Goal: Task Accomplishment & Management: Manage account settings

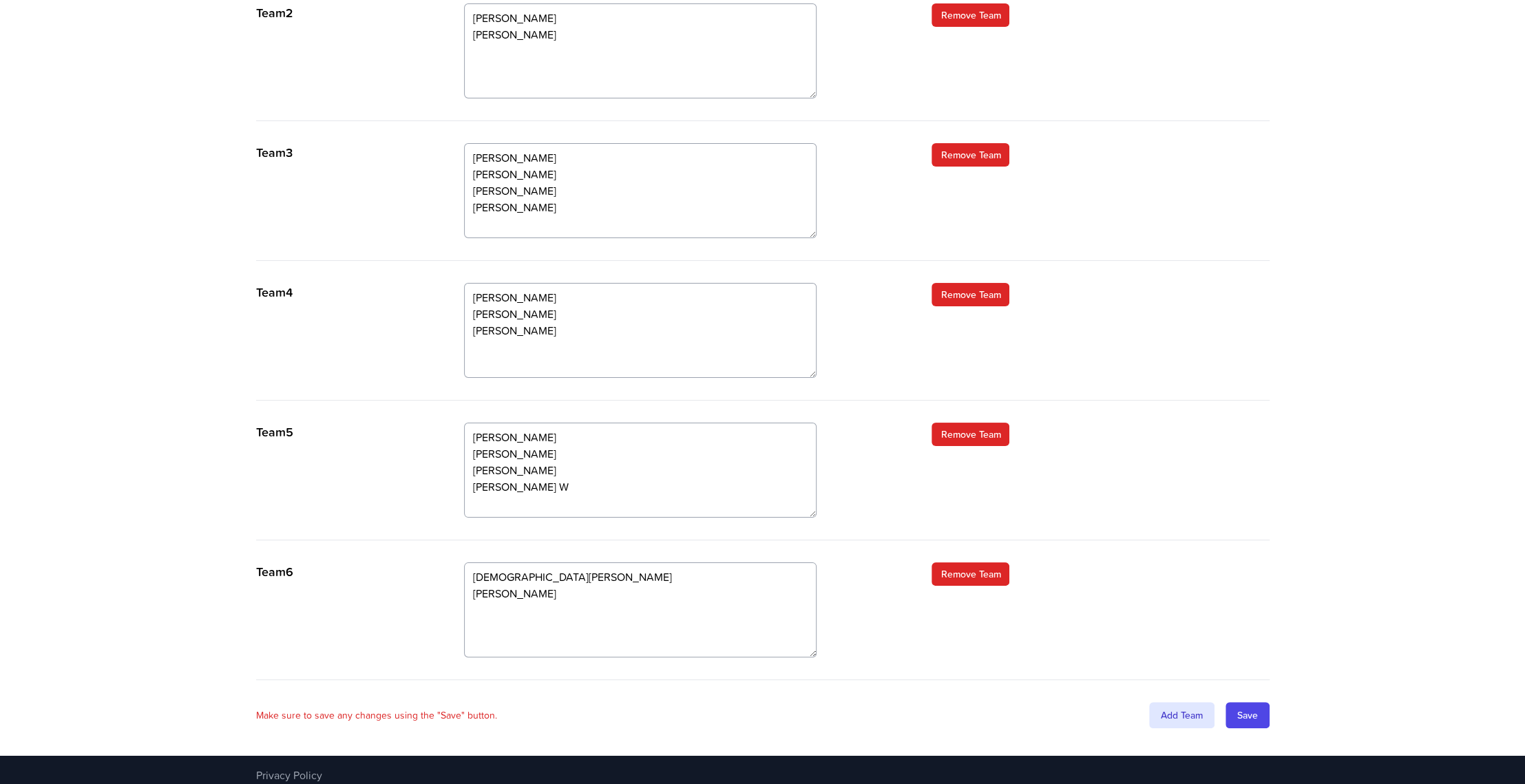
scroll to position [632, 0]
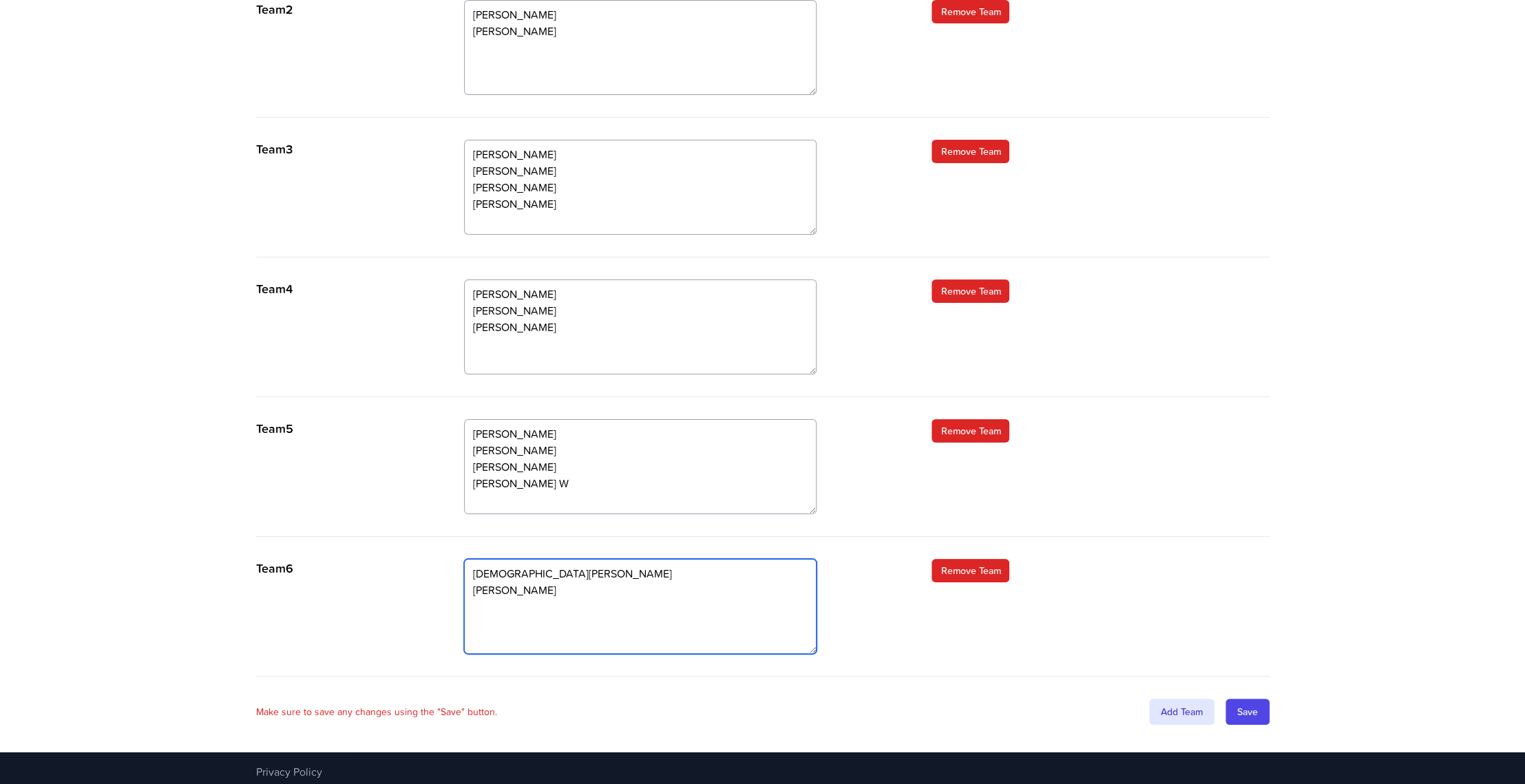
drag, startPoint x: 519, startPoint y: 597, endPoint x: 470, endPoint y: 599, distance: 49.0
click at [470, 599] on textarea "[DEMOGRAPHIC_DATA][PERSON_NAME] [PERSON_NAME]" at bounding box center [640, 606] width 353 height 95
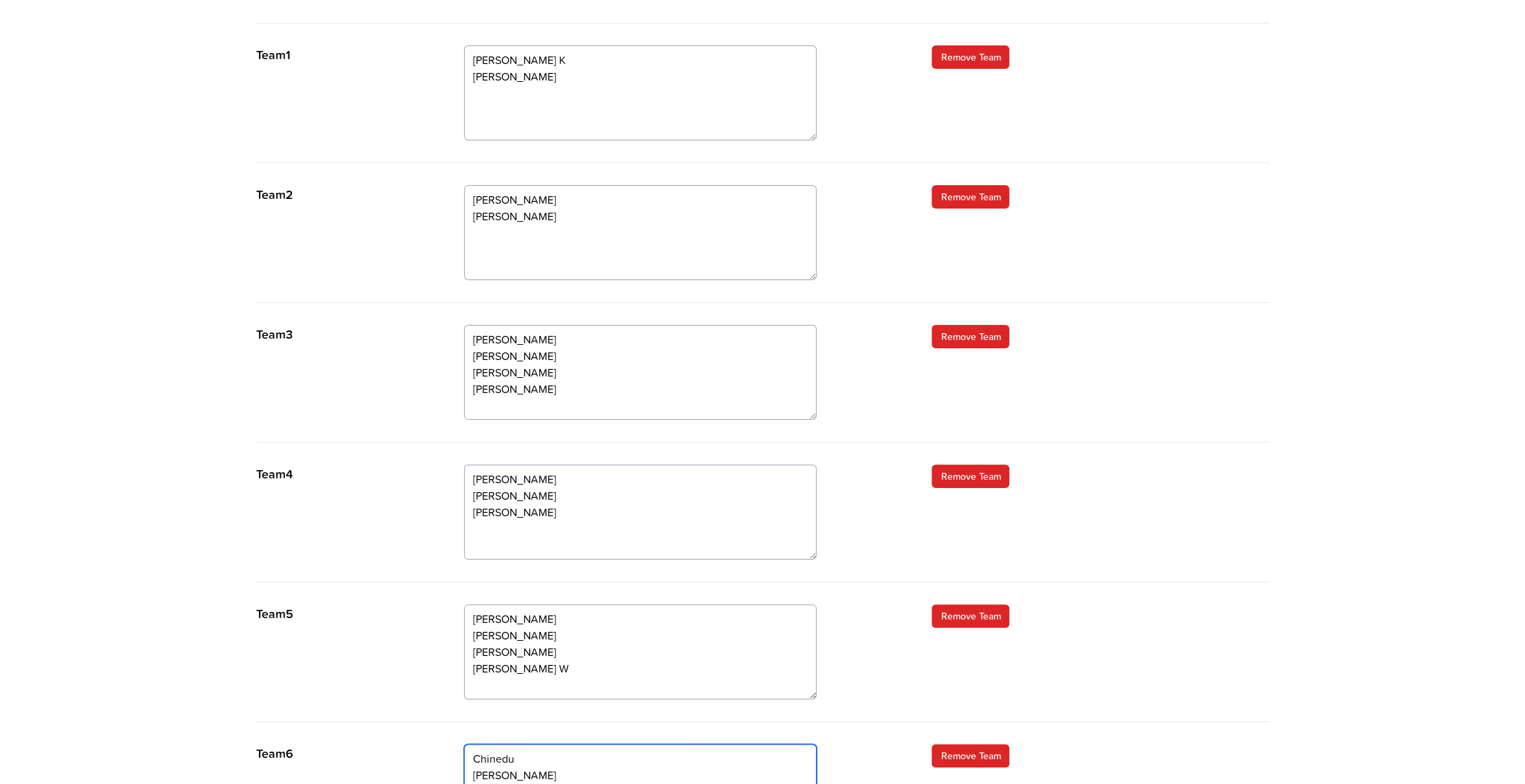
scroll to position [425, 0]
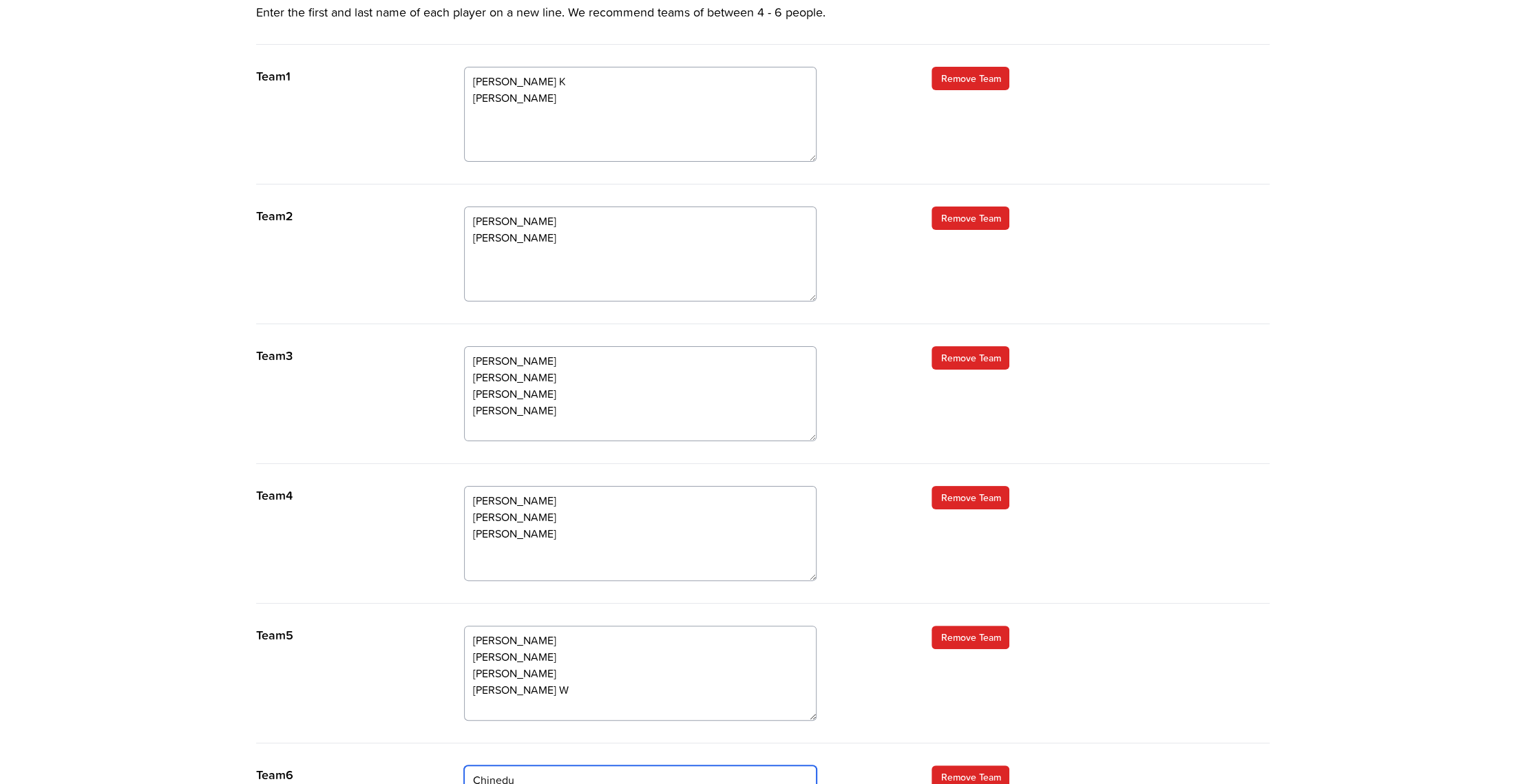
type textarea "Chinedu [PERSON_NAME]"
click at [501, 283] on textarea "[PERSON_NAME] [PERSON_NAME]" at bounding box center [640, 254] width 353 height 95
click at [528, 271] on textarea "Kash Michal Graham Nathan" at bounding box center [640, 254] width 353 height 95
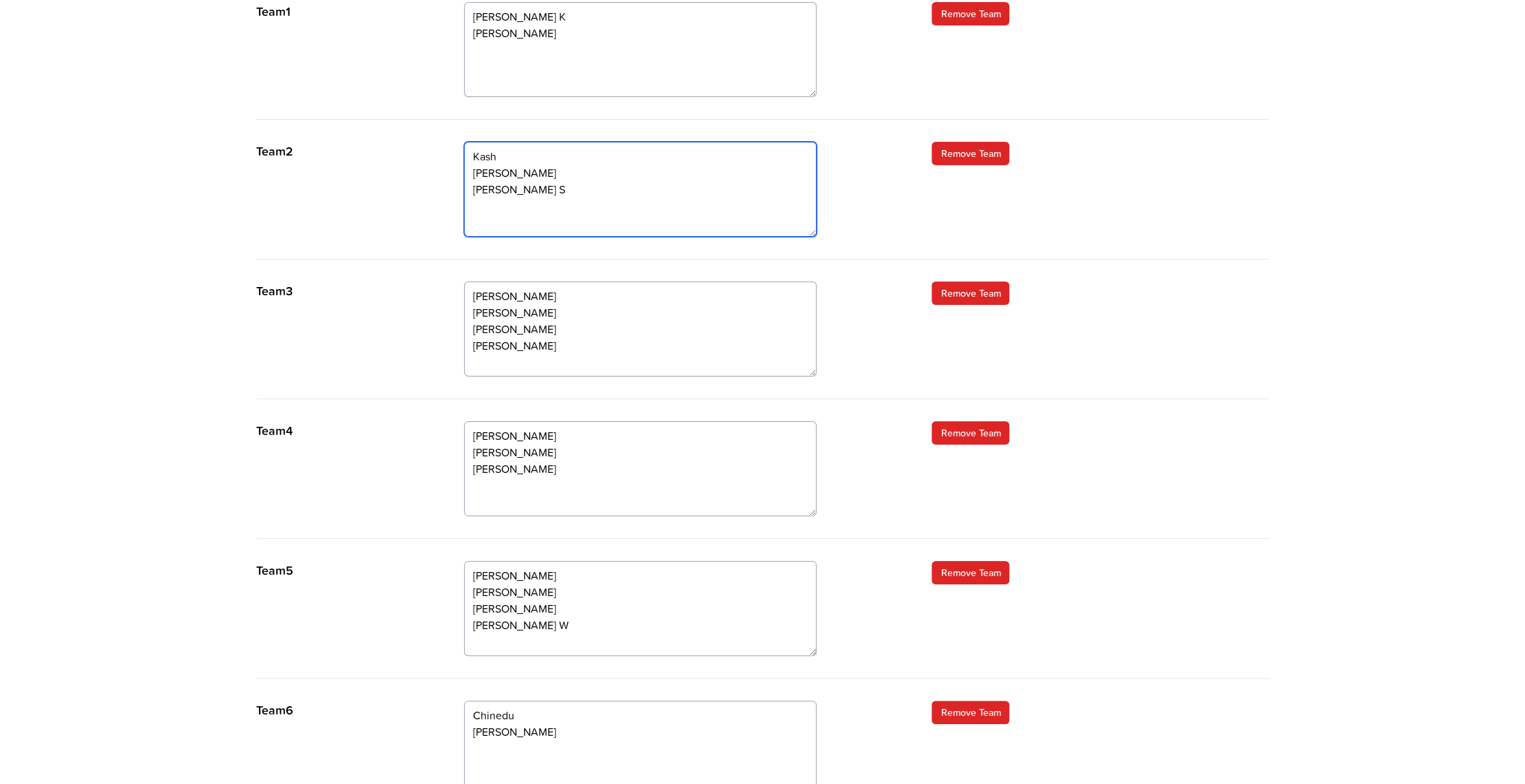
scroll to position [632, 0]
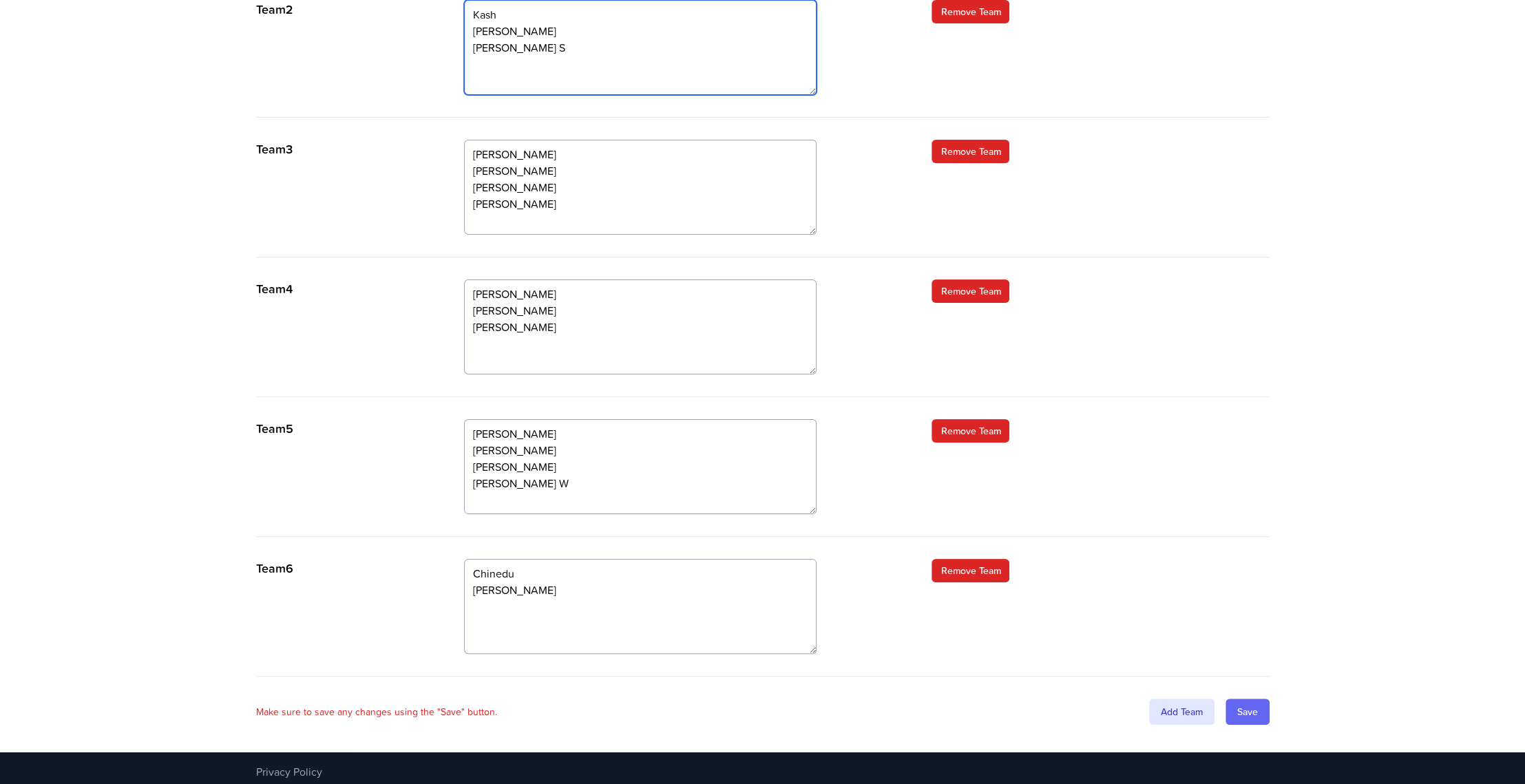
type textarea "Kash Michal Graham Nathan Colin S"
click at [1256, 705] on input "Save" at bounding box center [1247, 711] width 44 height 26
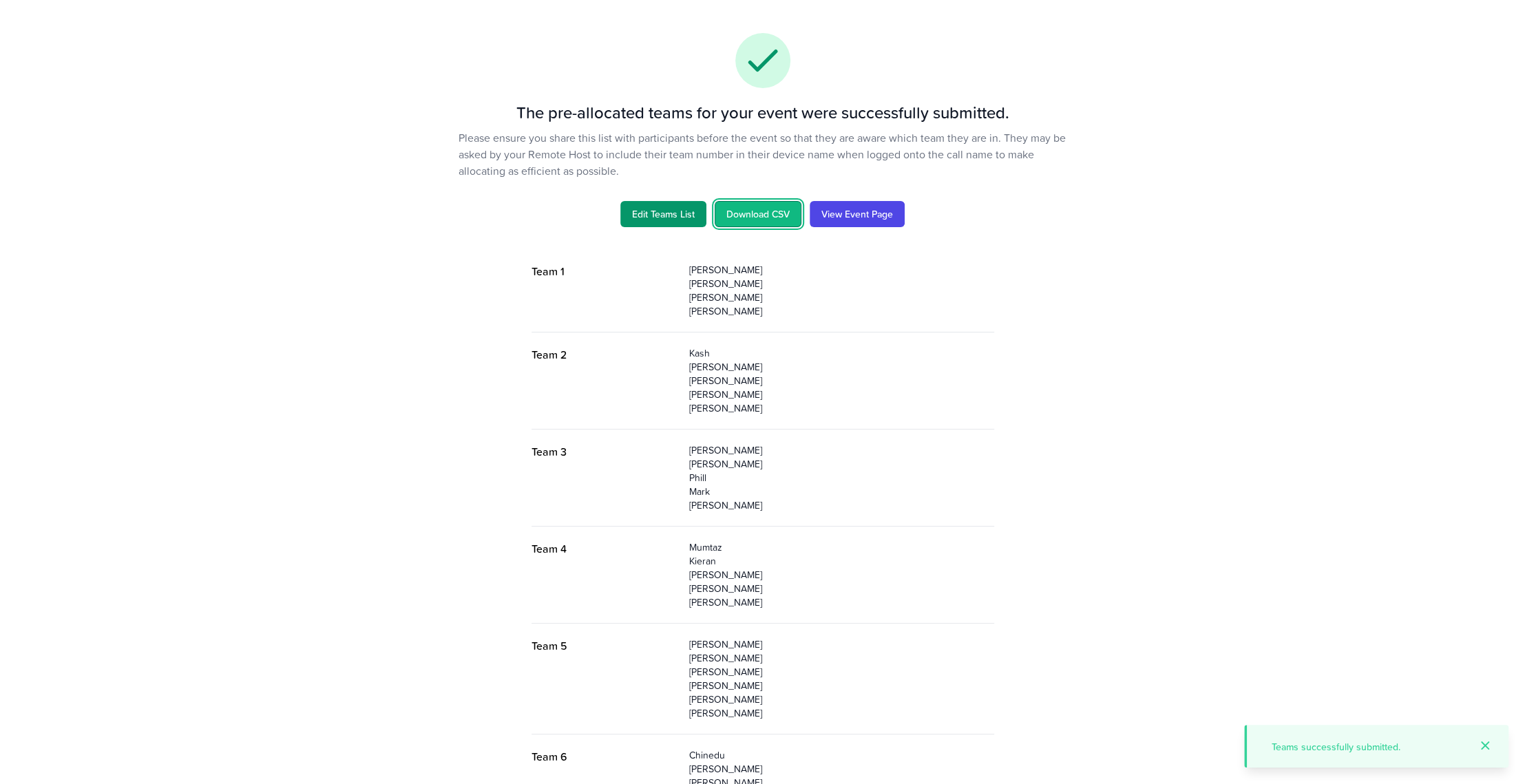
click at [779, 215] on link "Download CSV" at bounding box center [758, 214] width 87 height 26
